Goal: Task Accomplishment & Management: Use online tool/utility

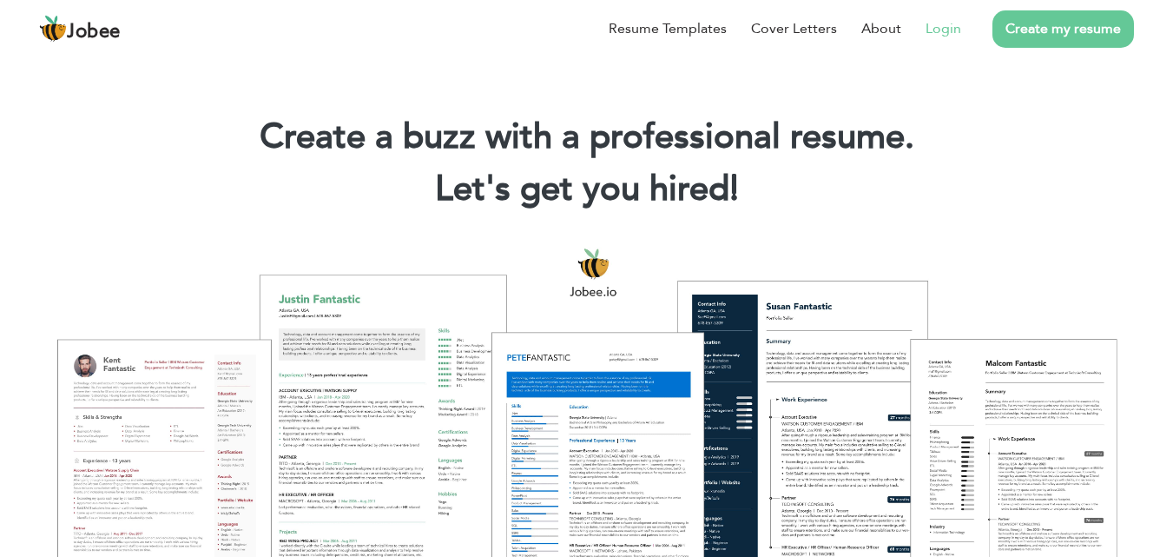
click at [950, 23] on link "Login" at bounding box center [944, 28] width 36 height 21
click at [909, 128] on h1 "Create a buzz with a professional resume." at bounding box center [586, 137] width 1121 height 45
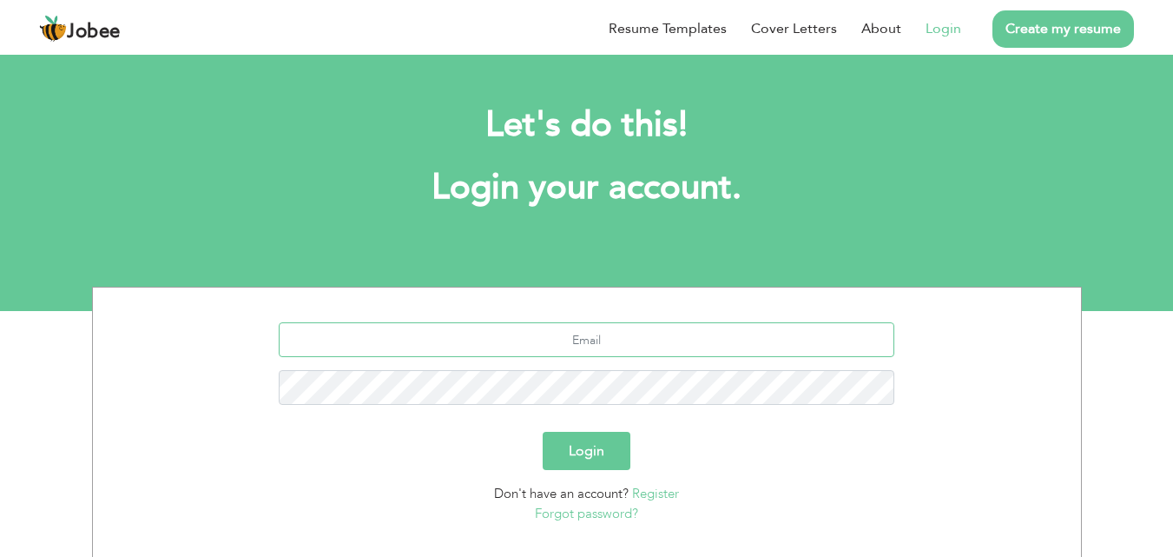
click at [550, 348] on input "text" at bounding box center [587, 339] width 616 height 35
click at [626, 342] on input "nazir7755617@gmai.com" at bounding box center [587, 339] width 616 height 35
type input "[EMAIL_ADDRESS][DOMAIN_NAME]"
click at [607, 439] on button "Login" at bounding box center [587, 451] width 88 height 38
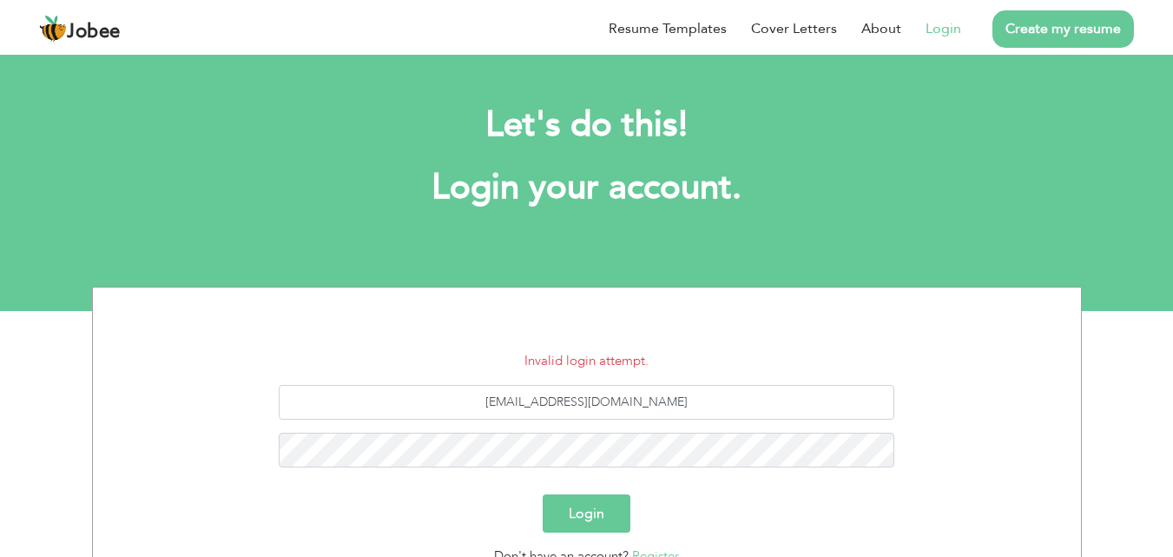
click at [607, 520] on button "Login" at bounding box center [587, 513] width 88 height 38
click at [592, 504] on button "Login" at bounding box center [587, 513] width 88 height 38
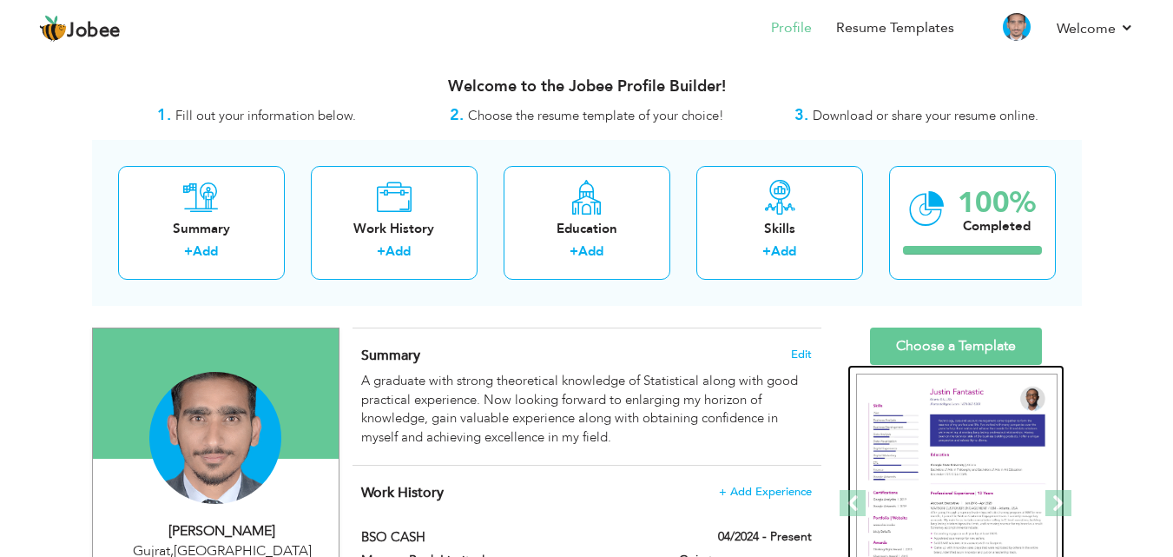
click at [907, 418] on img at bounding box center [956, 503] width 201 height 260
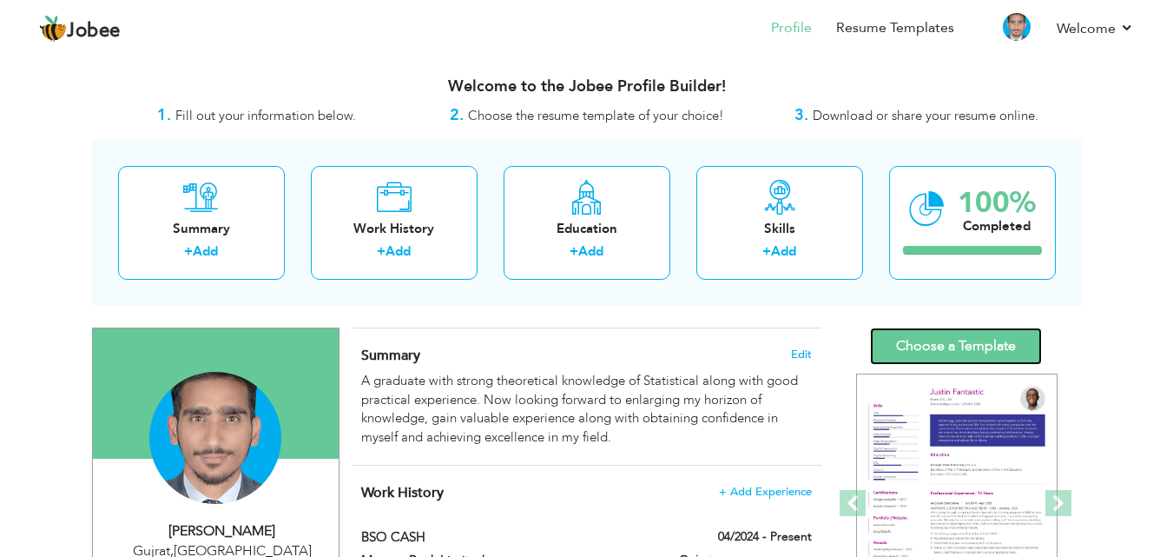
click at [919, 348] on link "Choose a Template" at bounding box center [956, 345] width 172 height 37
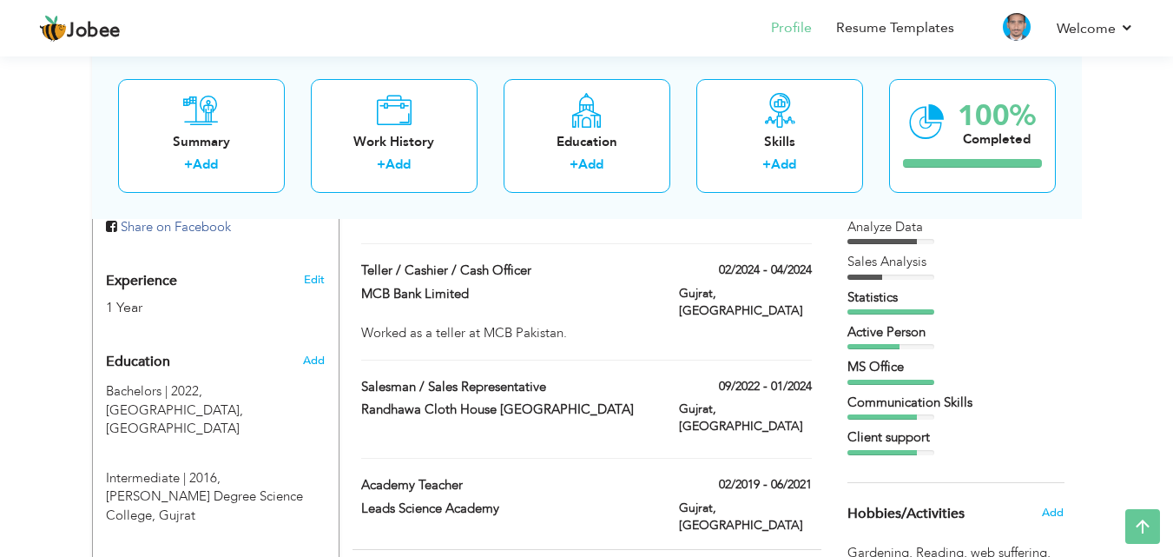
scroll to position [595, 0]
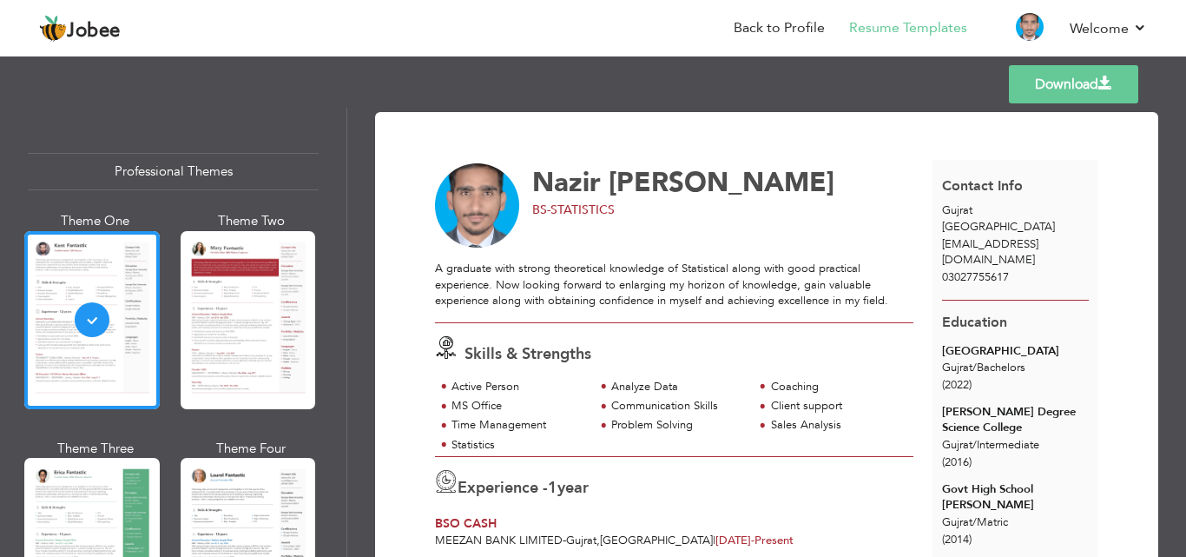
click at [1072, 96] on link "Download" at bounding box center [1073, 84] width 129 height 38
